Goal: Find specific page/section: Find specific page/section

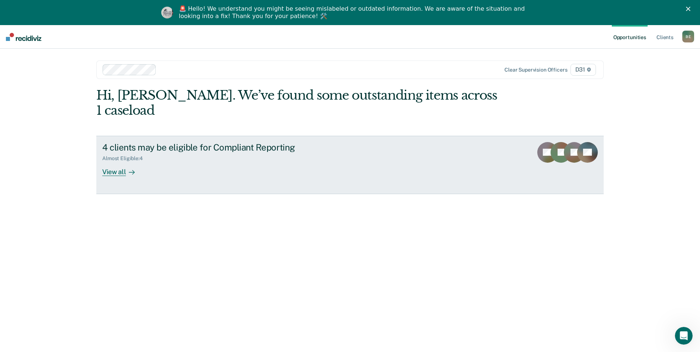
click at [118, 162] on div "View all" at bounding box center [122, 169] width 41 height 14
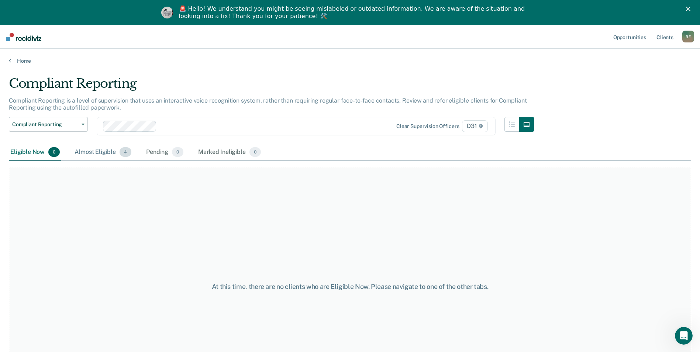
click at [85, 149] on div "Almost Eligible 4" at bounding box center [103, 152] width 60 height 16
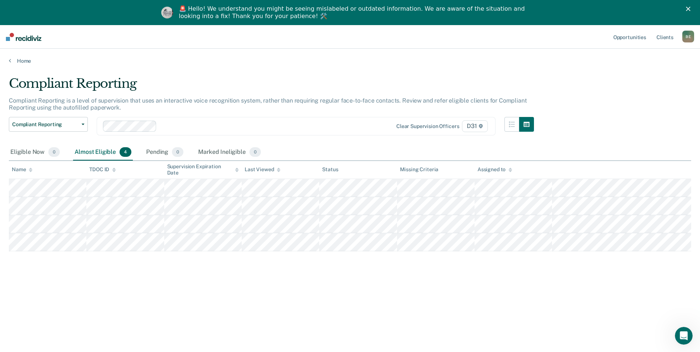
click at [501, 311] on div "Compliant Reporting Compliant Reporting is a level of supervision that uses an …" at bounding box center [350, 199] width 682 height 246
